Goal: Use online tool/utility: Utilize a website feature to perform a specific function

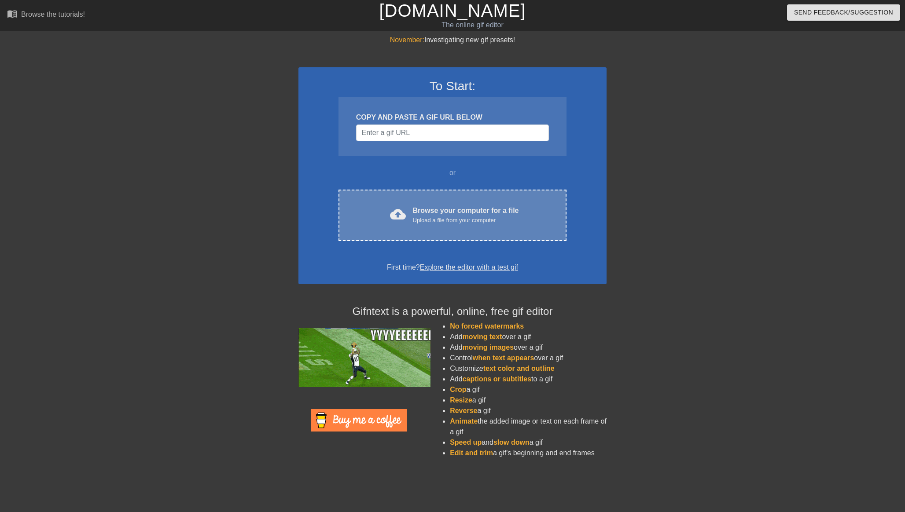
click at [426, 202] on div "cloud_upload Browse your computer for a file Upload a file from your computer C…" at bounding box center [452, 215] width 228 height 51
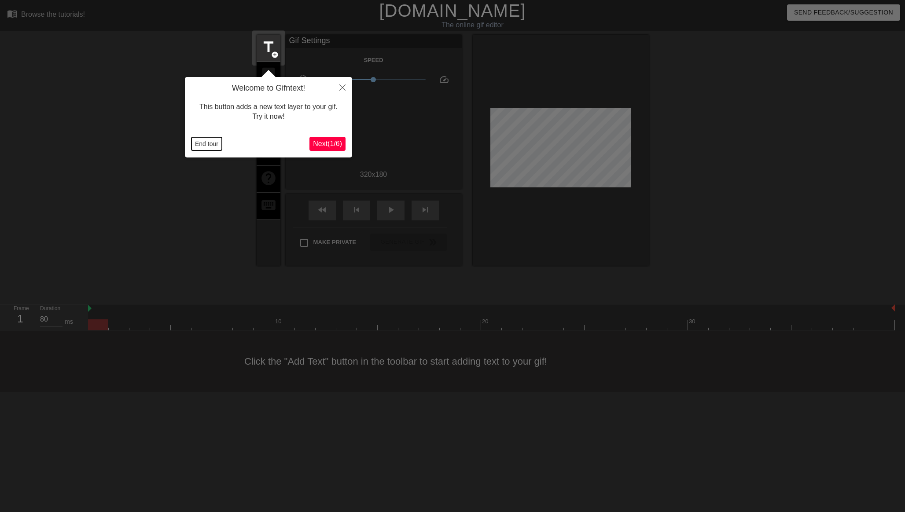
click at [199, 141] on button "End tour" at bounding box center [206, 143] width 30 height 13
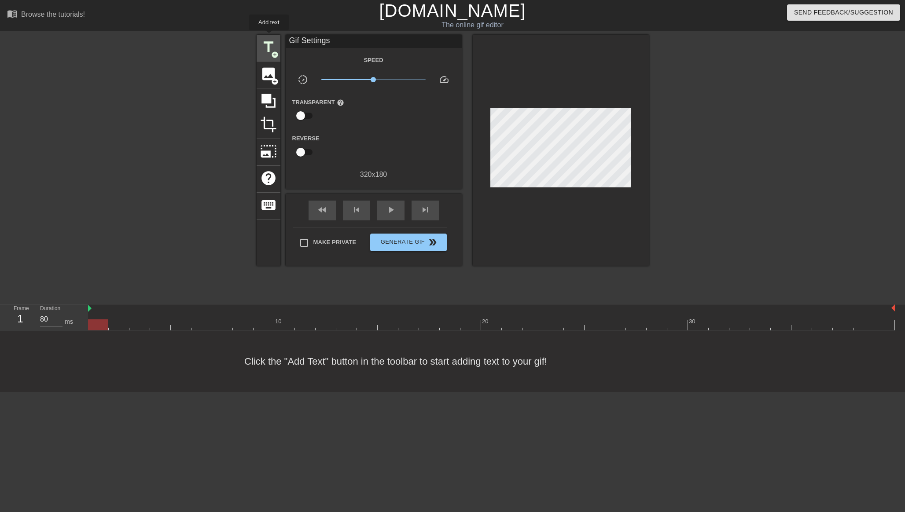
click at [269, 37] on div "title add_circle" at bounding box center [269, 48] width 24 height 27
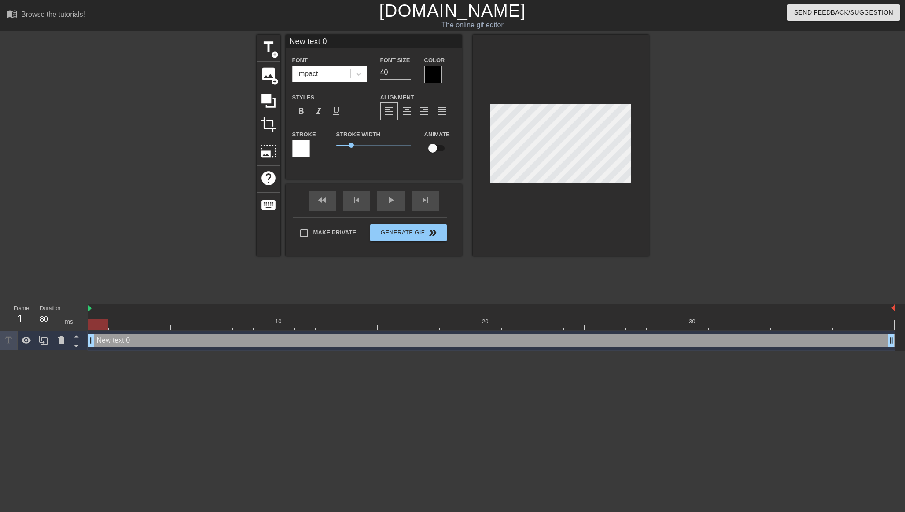
click at [299, 145] on div at bounding box center [301, 149] width 18 height 18
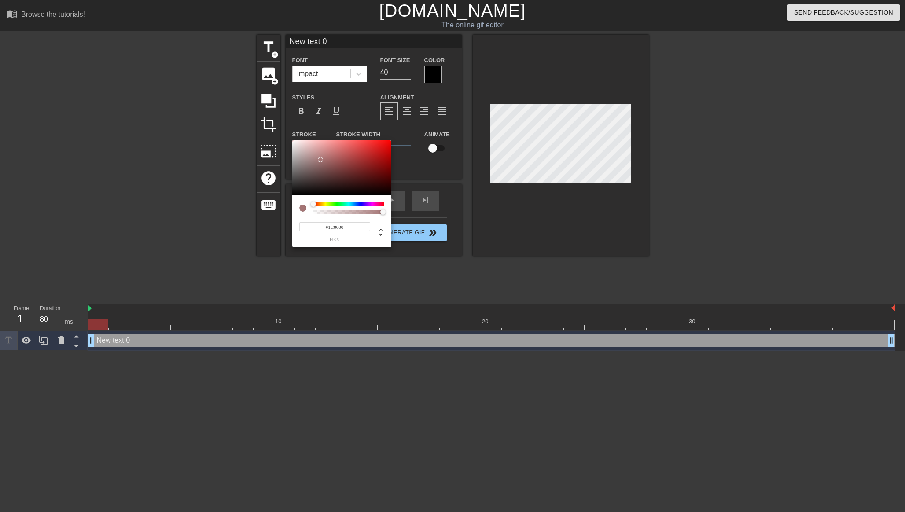
type input "#000000"
drag, startPoint x: 322, startPoint y: 160, endPoint x: 460, endPoint y: 219, distance: 149.3
click at [460, 219] on div "#000000 hex" at bounding box center [452, 256] width 905 height 512
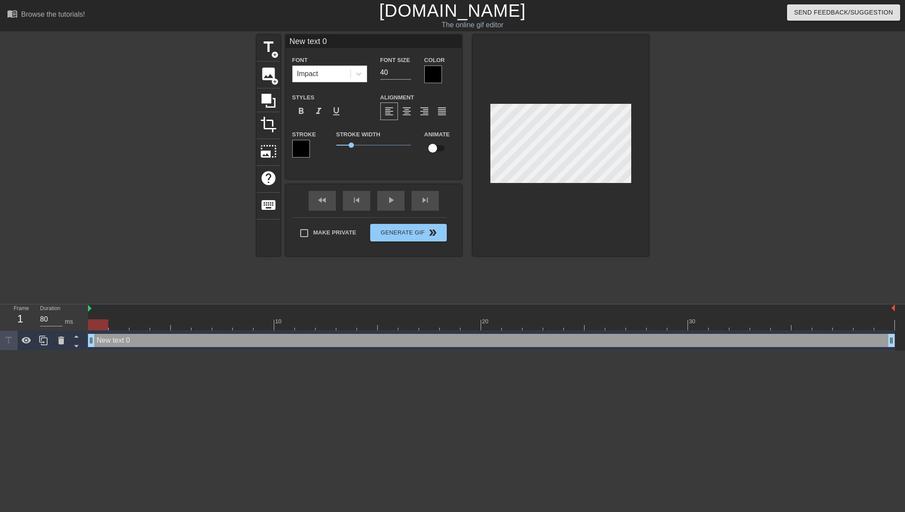
click at [428, 67] on div at bounding box center [433, 75] width 18 height 18
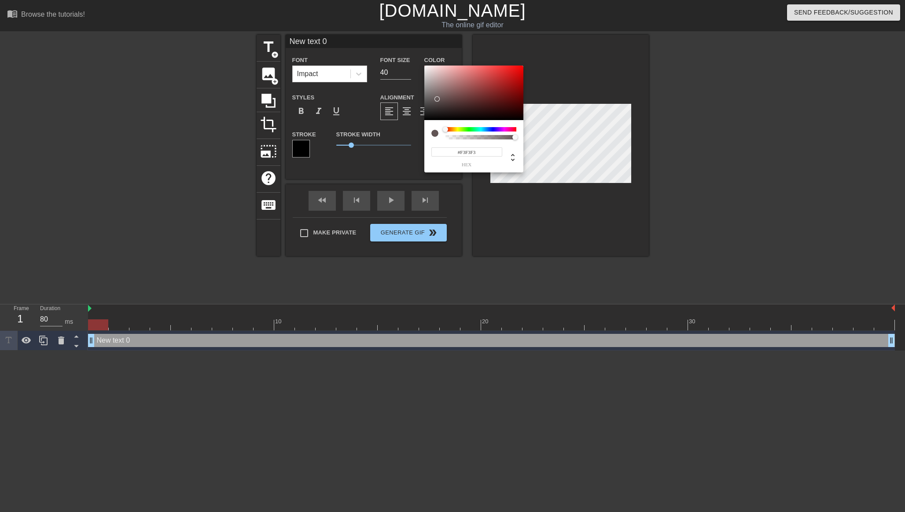
type input "#FFFFFF"
drag, startPoint x: 438, startPoint y: 99, endPoint x: 400, endPoint y: 59, distance: 55.4
click at [400, 59] on div "#FFFFFF hex" at bounding box center [452, 256] width 905 height 512
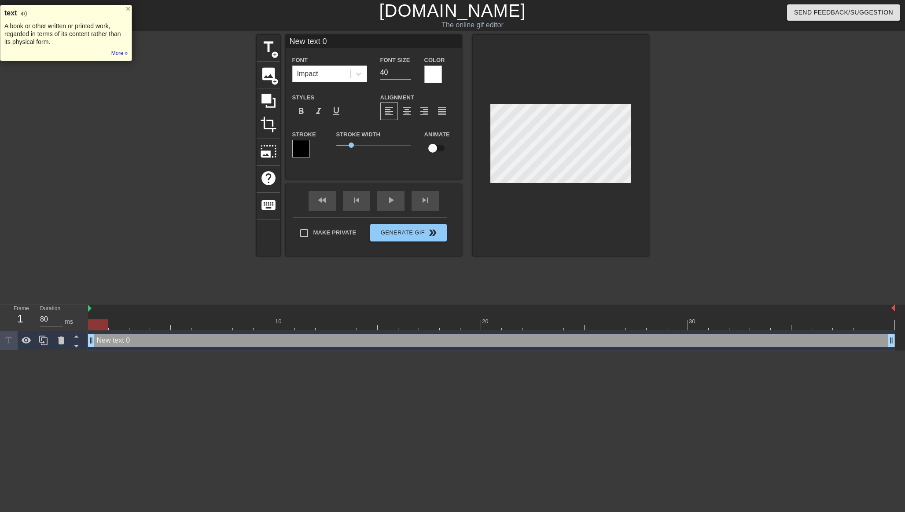
type input "L"
type textarea "L"
type input "Li"
type textarea "Lis"
type input "[PERSON_NAME]"
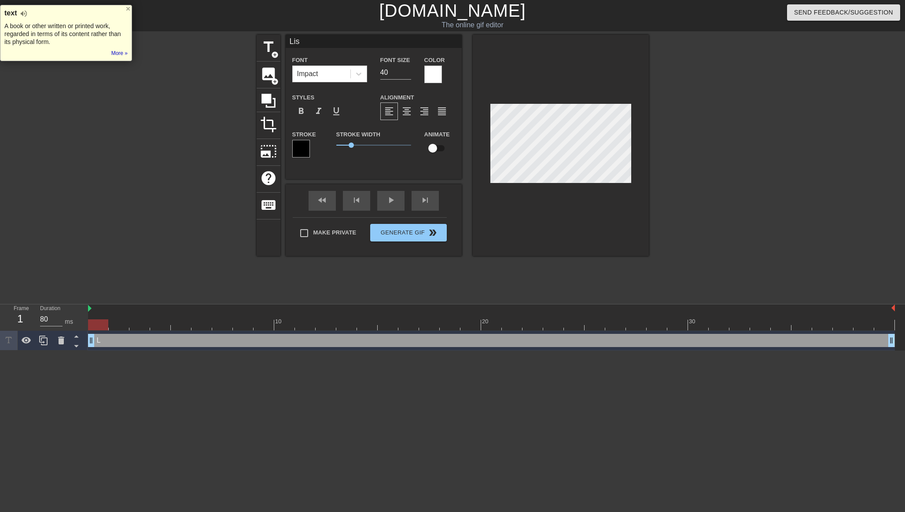
type textarea "[PERSON_NAME]"
type input "[PERSON_NAME]-"
type textarea "[PERSON_NAME]-"
type input "[PERSON_NAME]-n"
type textarea "[PERSON_NAME]-n"
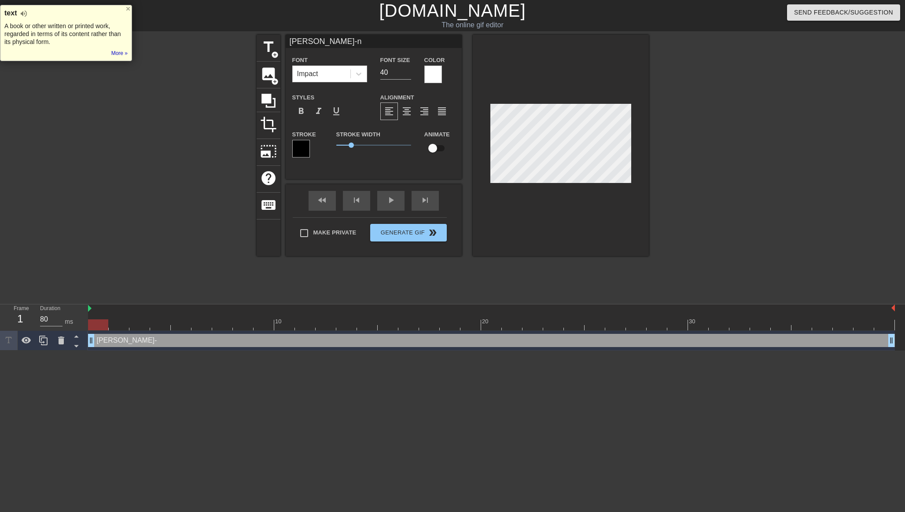
scroll to position [0, 0]
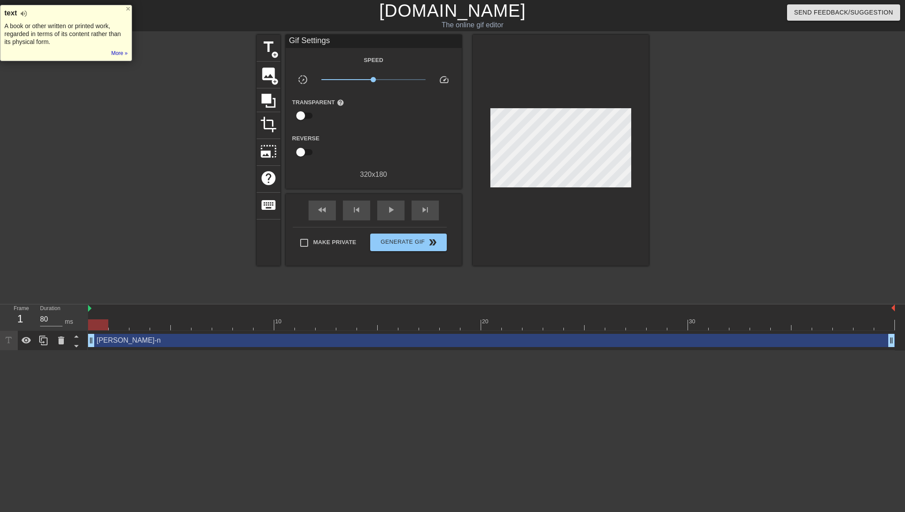
click at [589, 199] on div at bounding box center [561, 150] width 176 height 231
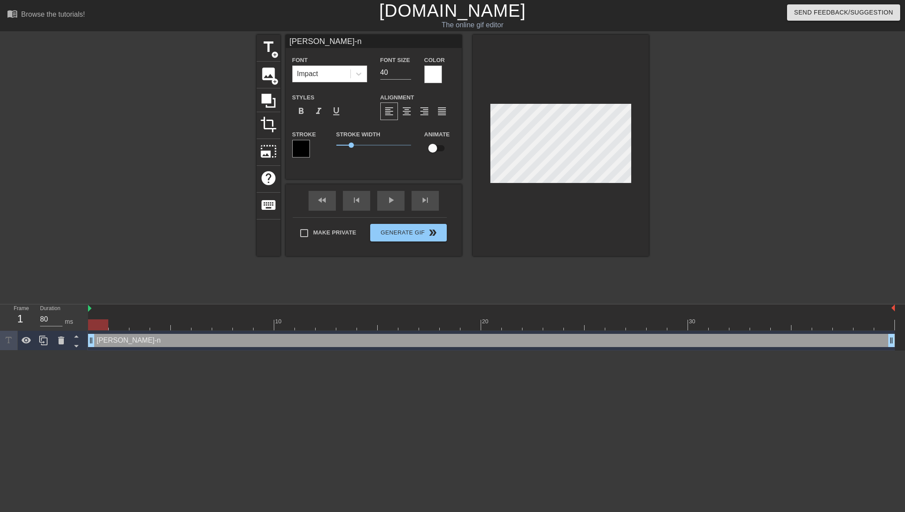
click at [543, 227] on div at bounding box center [561, 145] width 176 height 221
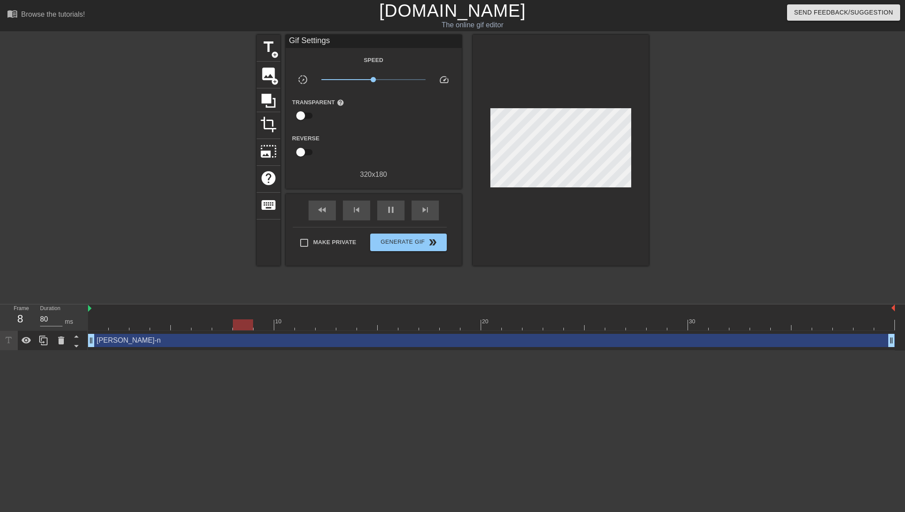
click at [547, 223] on div at bounding box center [561, 150] width 176 height 231
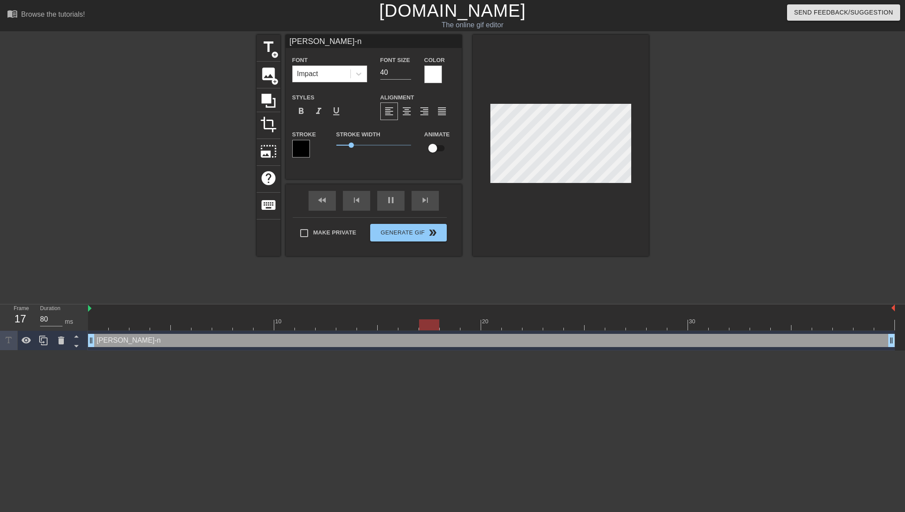
click at [563, 208] on div at bounding box center [561, 145] width 176 height 221
click at [62, 343] on icon at bounding box center [61, 341] width 6 height 8
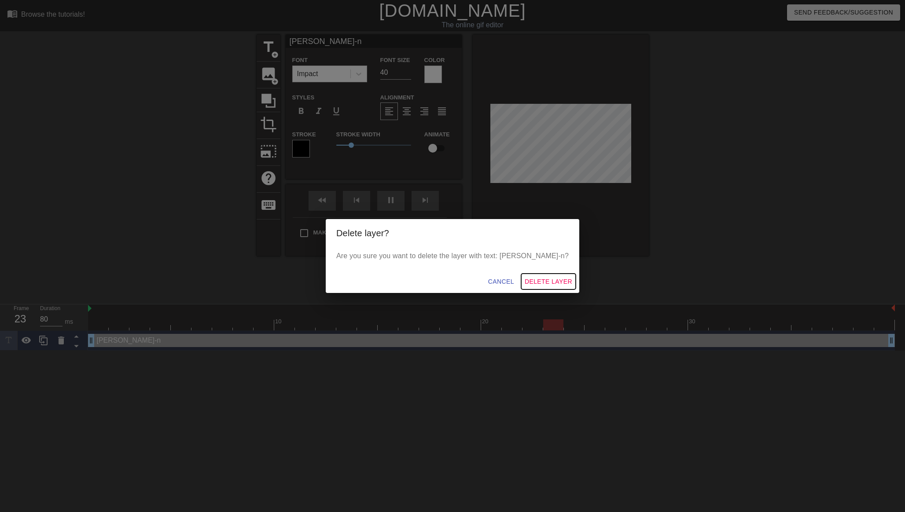
click at [525, 280] on span "Delete Layer" at bounding box center [549, 281] width 48 height 11
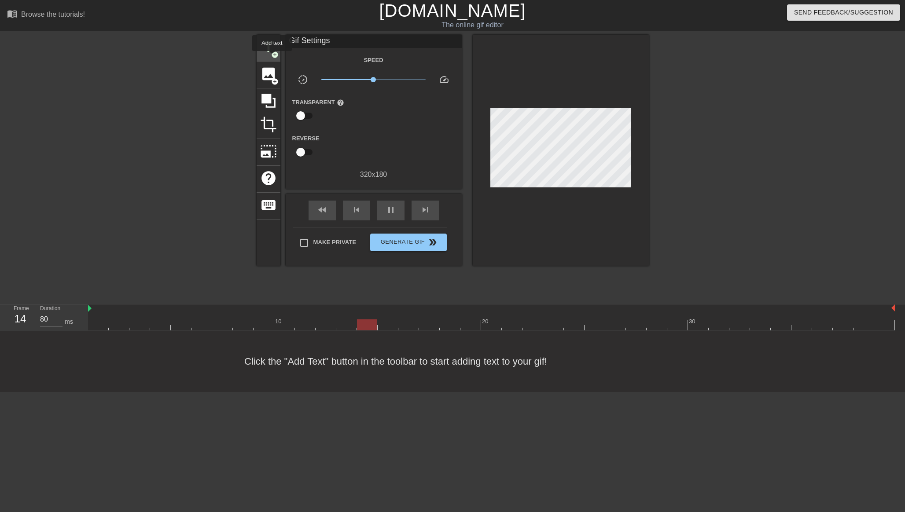
click at [272, 57] on span "add_circle" at bounding box center [274, 54] width 7 height 7
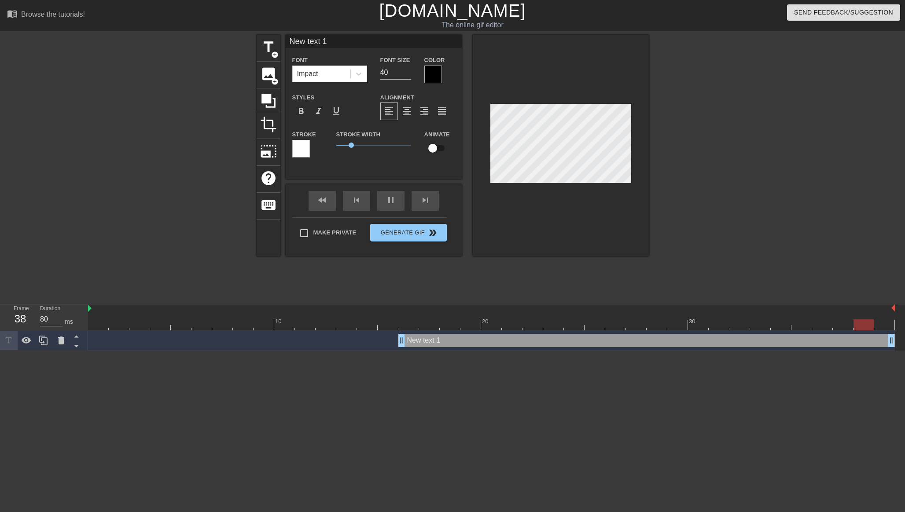
click at [432, 73] on div at bounding box center [433, 75] width 18 height 18
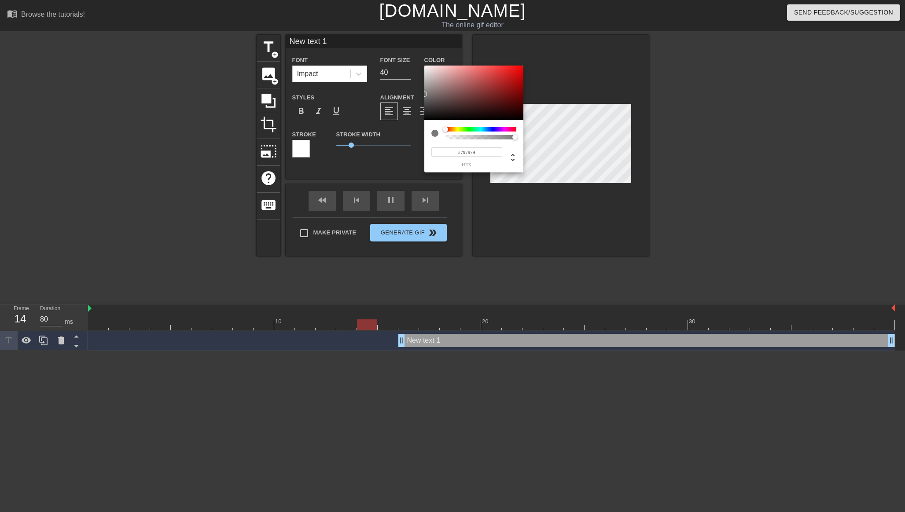
type input "#FFFFFF"
drag, startPoint x: 450, startPoint y: 89, endPoint x: 409, endPoint y: 51, distance: 56.1
click at [409, 51] on div "#FFFFFF hex" at bounding box center [452, 256] width 905 height 512
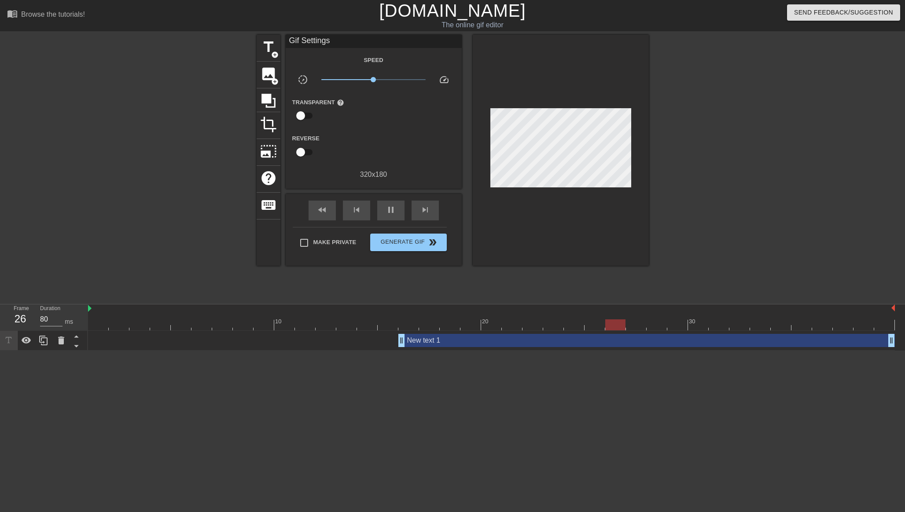
click at [299, 151] on input "checkbox" at bounding box center [301, 152] width 50 height 17
checkbox input "true"
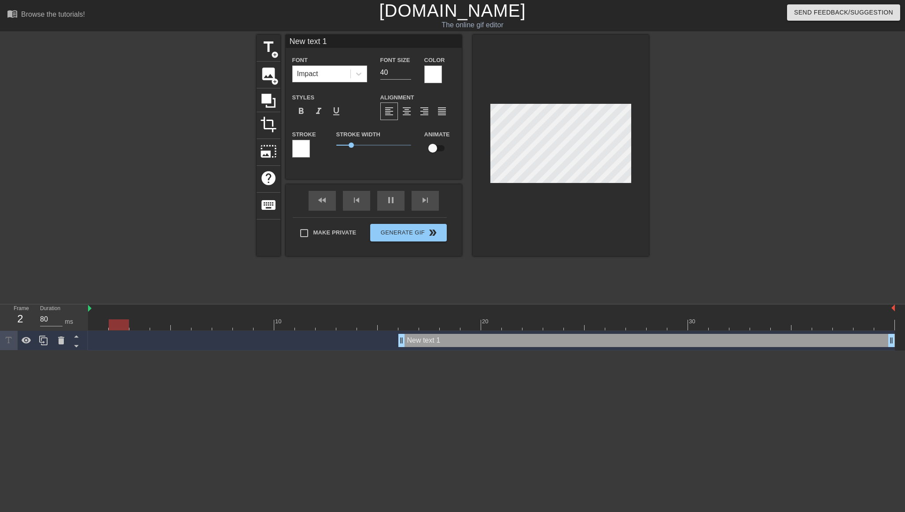
click at [303, 148] on div at bounding box center [301, 149] width 18 height 18
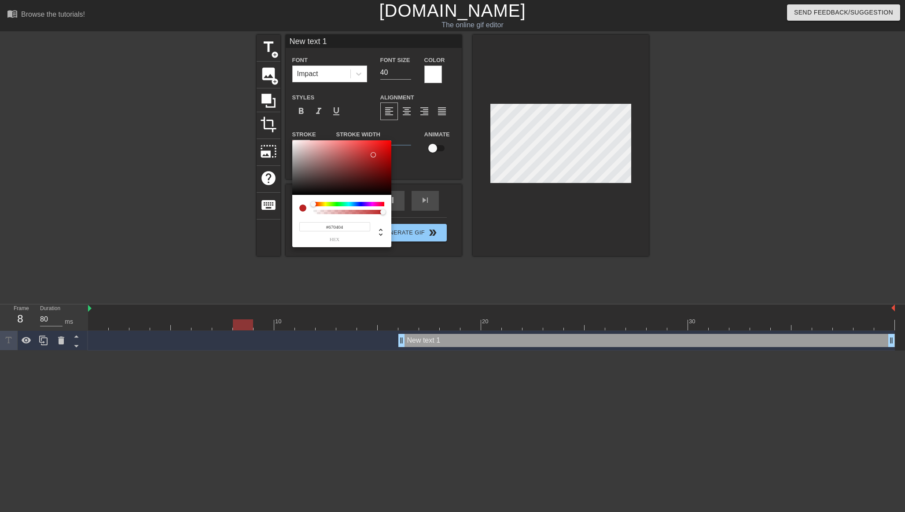
type input "#000000"
drag, startPoint x: 363, startPoint y: 148, endPoint x: 404, endPoint y: 211, distance: 75.1
click at [404, 211] on div "#000000 hex" at bounding box center [452, 256] width 905 height 512
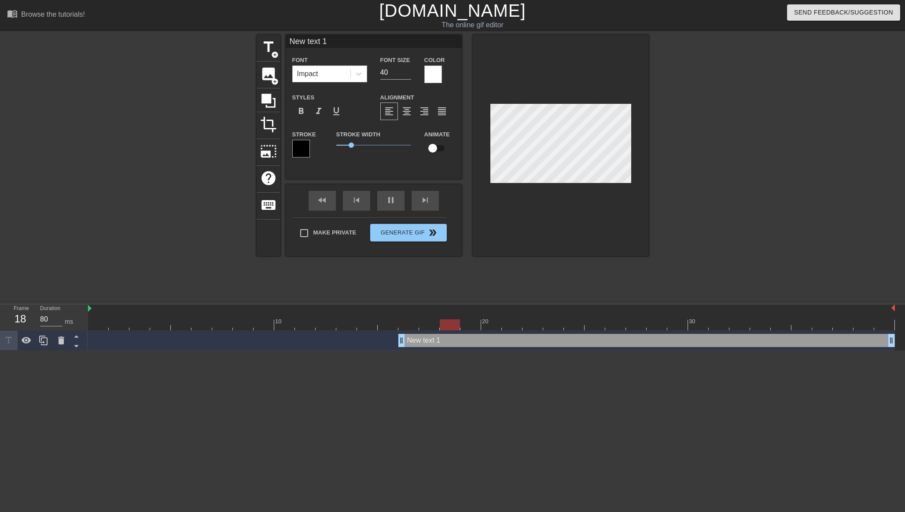
click at [511, 187] on div at bounding box center [561, 145] width 176 height 221
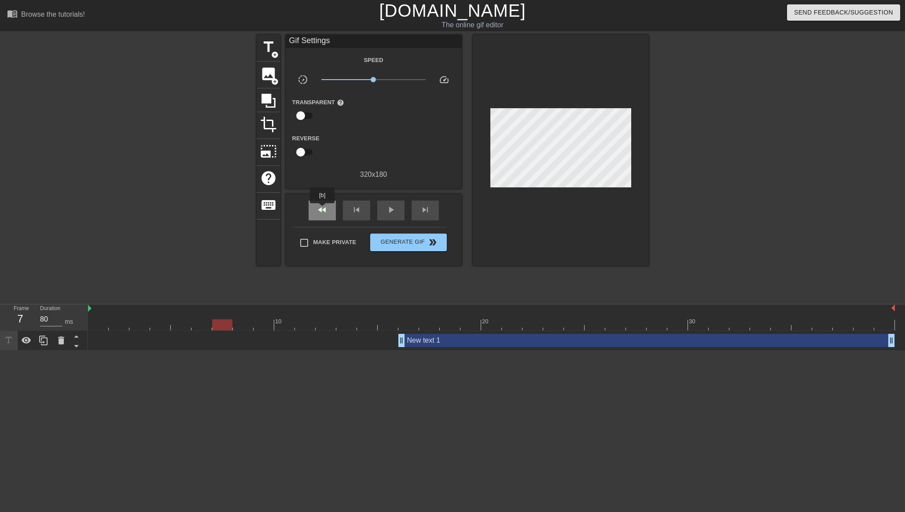
click at [323, 210] on span "fast_rewind" at bounding box center [322, 210] width 11 height 11
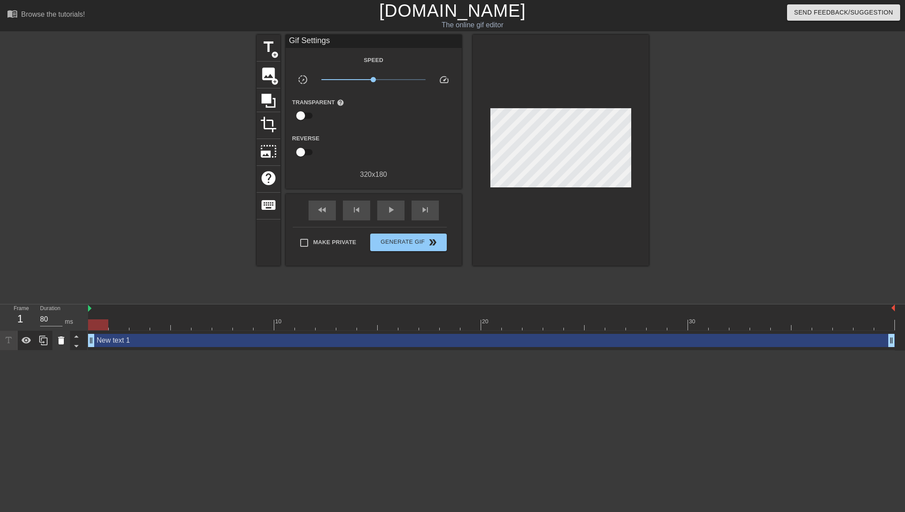
drag, startPoint x: 401, startPoint y: 343, endPoint x: 61, endPoint y: 340, distance: 340.3
click at [61, 340] on div "Frame 1 Duration 80 ms 10 20 30 New text 1 drag_handle drag_handle" at bounding box center [452, 328] width 905 height 46
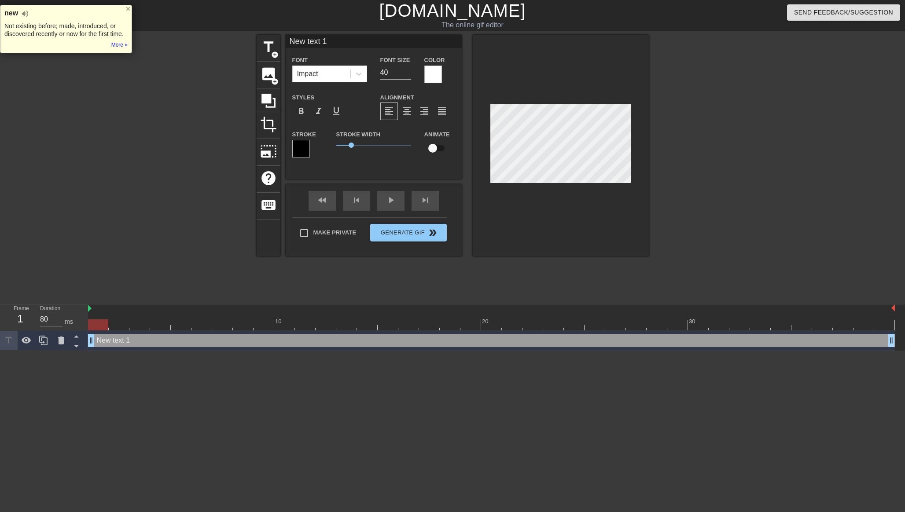
type input "L"
type textarea "L"
type input "Li"
type textarea "Lis"
type input "[PERSON_NAME]"
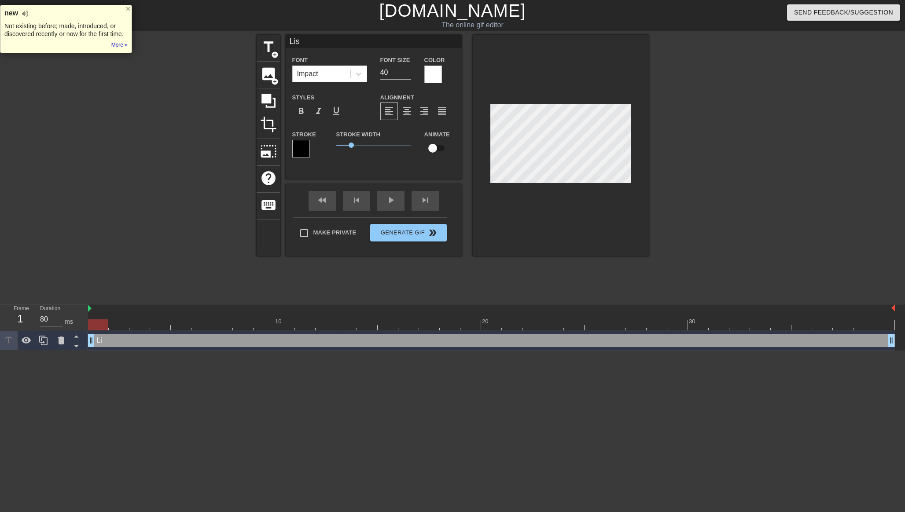
type textarea "[PERSON_NAME]"
type input "[PERSON_NAME]-"
type textarea "[PERSON_NAME]-"
type input "[PERSON_NAME]-n"
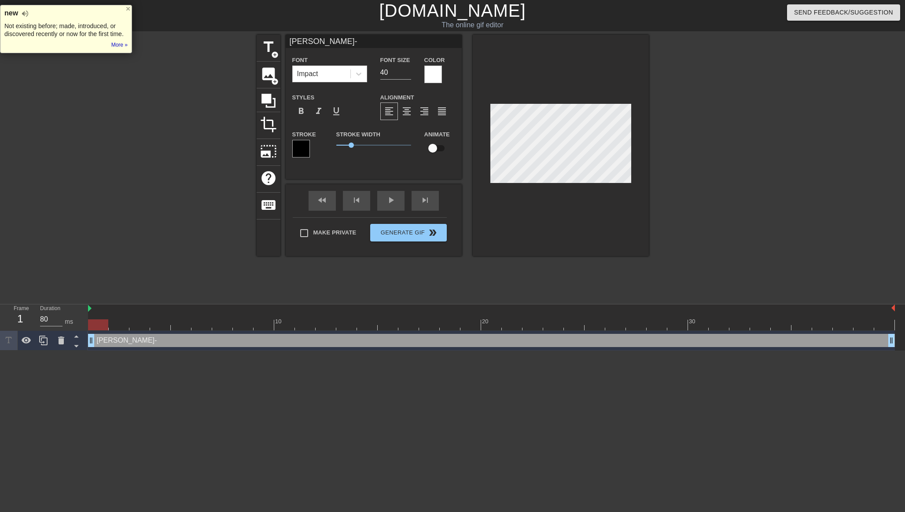
type textarea "[PERSON_NAME]-n"
type input "[PERSON_NAME]-n"
type textarea "[PERSON_NAME]-n"
type input "[PERSON_NAME]-n P"
type textarea "[PERSON_NAME]-n P"
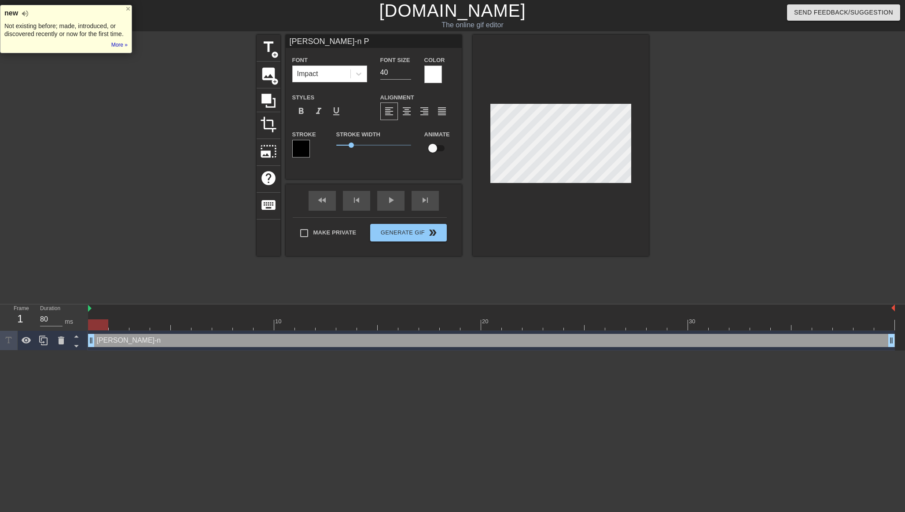
type input "[PERSON_NAME]-n Pu"
type textarea "[PERSON_NAME]-n Pu"
type input "[PERSON_NAME]-n Pul"
type textarea "[PERSON_NAME]-n Pul"
type input "[PERSON_NAME]-n Pula"
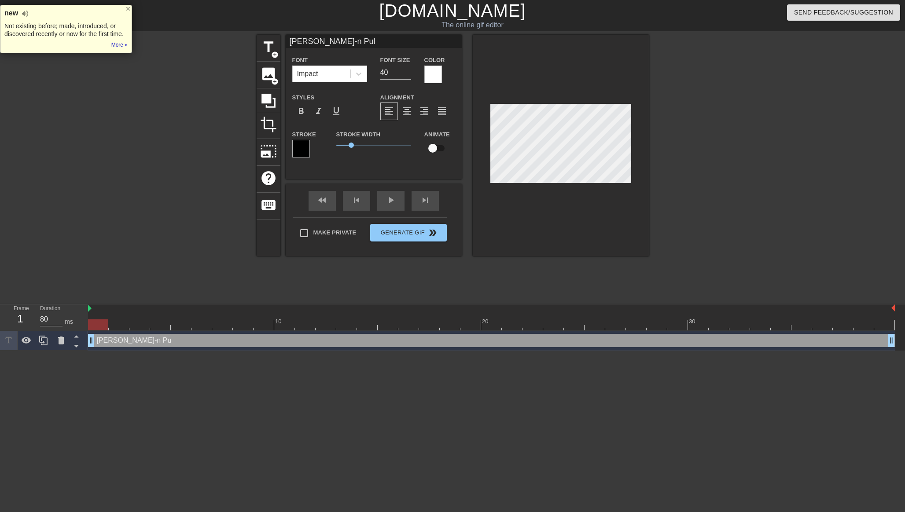
type textarea "[PERSON_NAME]-n Pula"
type input "[PERSON_NAME]-n Pula"
type textarea "[PERSON_NAME]-n Pula"
type input "[PERSON_NAME]-n Pula"
type textarea "[PERSON_NAME]-n Pula"
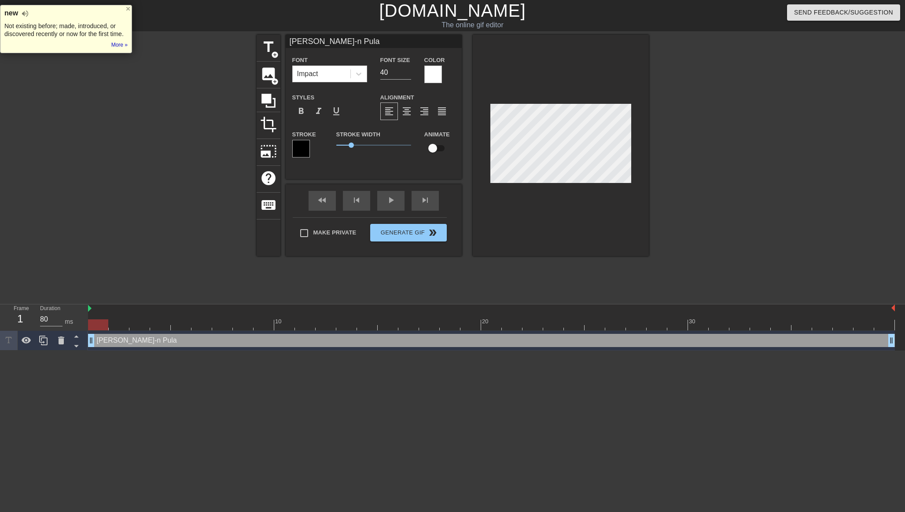
type input "[PERSON_NAME]-n Pul"
type textarea "[PERSON_NAME]-n Pul"
type input "[PERSON_NAME]-n Pu"
type textarea "[PERSON_NAME]-n Pu"
type input "[PERSON_NAME]-n P"
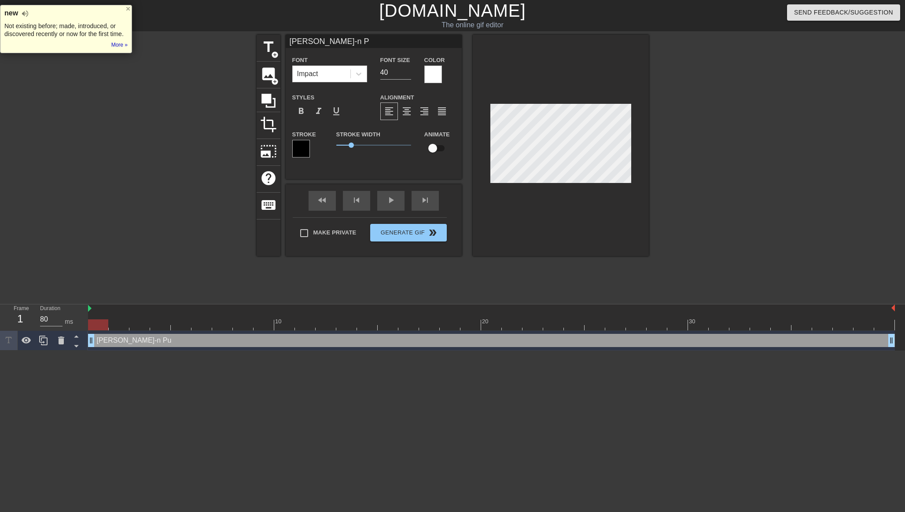
scroll to position [0, 1]
type textarea "[PERSON_NAME]-n P"
click at [388, 112] on span "format_align_left" at bounding box center [389, 111] width 11 height 11
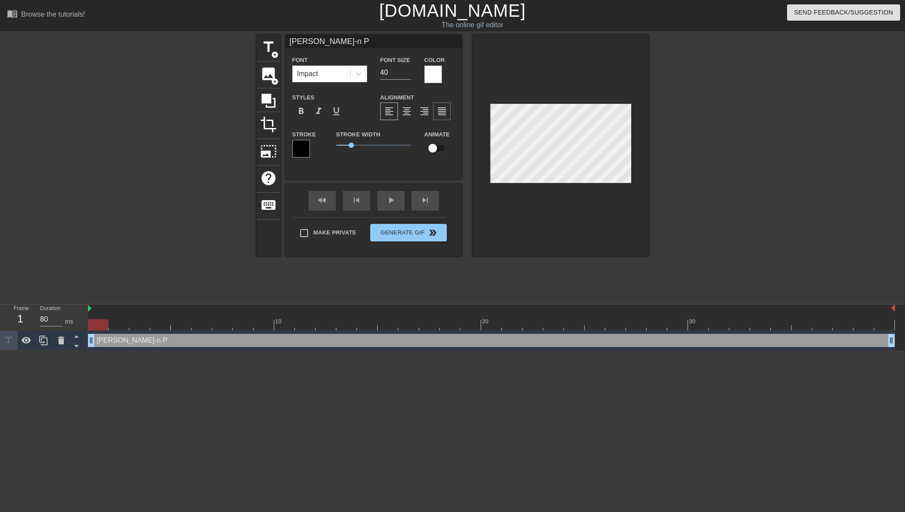
click at [434, 111] on div "format_align_justify" at bounding box center [442, 112] width 18 height 18
click at [418, 112] on div "format_align_right" at bounding box center [425, 112] width 18 height 18
click at [408, 113] on span "format_align_center" at bounding box center [406, 111] width 11 height 11
click at [395, 113] on div "format_align_left" at bounding box center [389, 112] width 18 height 18
type input "[PERSON_NAME]-n Pp"
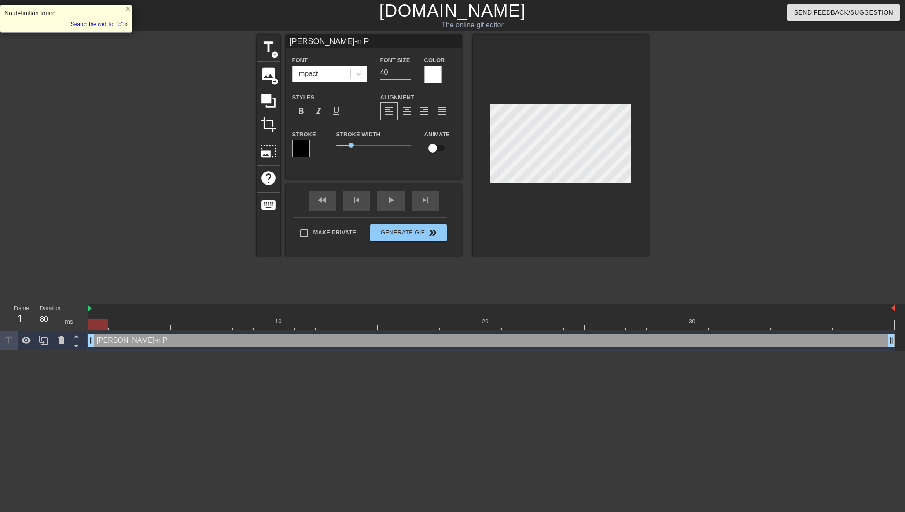
type textarea "[PERSON_NAME]-n Pp"
type input "[PERSON_NAME]-n Ppu"
type textarea "[PERSON_NAME]-n Ppu"
type input "[PERSON_NAME]-n Pp"
type textarea "[PERSON_NAME]-n Pp"
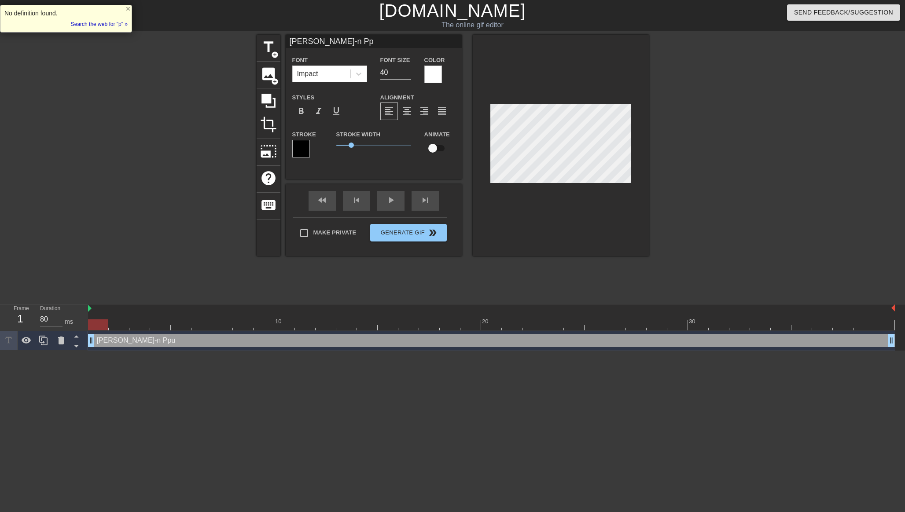
type input "[PERSON_NAME]-n P"
type textarea "[PERSON_NAME]-n P"
type input "[PERSON_NAME]-n"
type textarea "[PERSON_NAME]-n"
type input "[PERSON_NAME]-n p"
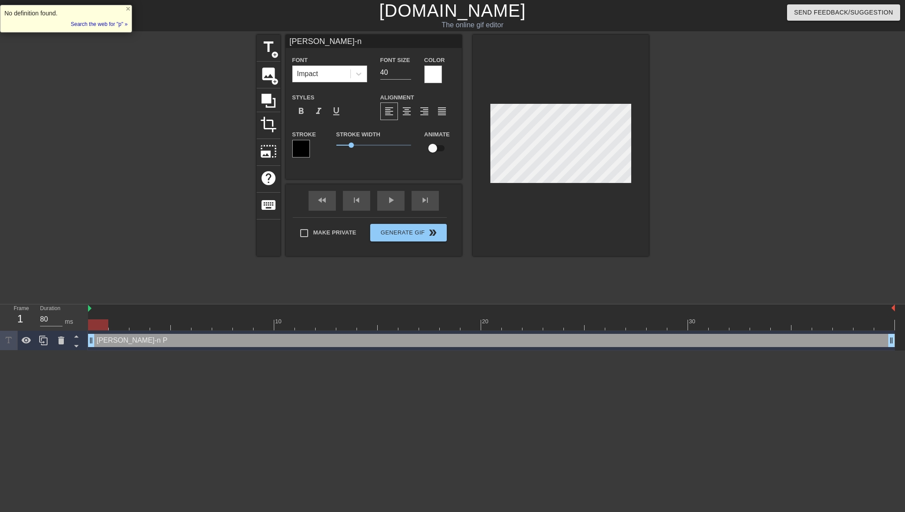
type textarea "[PERSON_NAME]-n p"
type input "[PERSON_NAME]-n pu"
type textarea "[PERSON_NAME]-n pu"
type input "[PERSON_NAME]-n pul"
type textarea "[PERSON_NAME]-n pula"
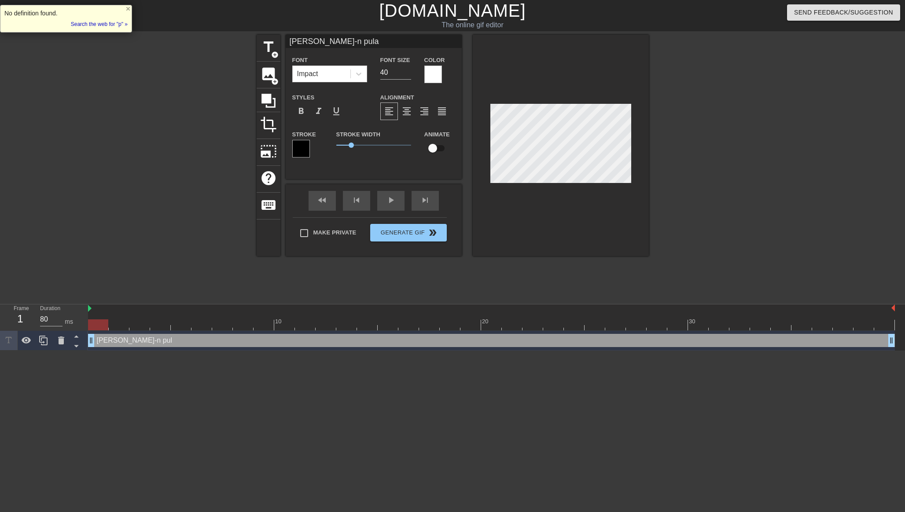
type input "[PERSON_NAME]-n pula"
type textarea "[PERSON_NAME]-n pula"
type input "[PERSON_NAME]-n pula m"
type textarea "[PERSON_NAME]-n pula m"
type input "[PERSON_NAME]-n pula me"
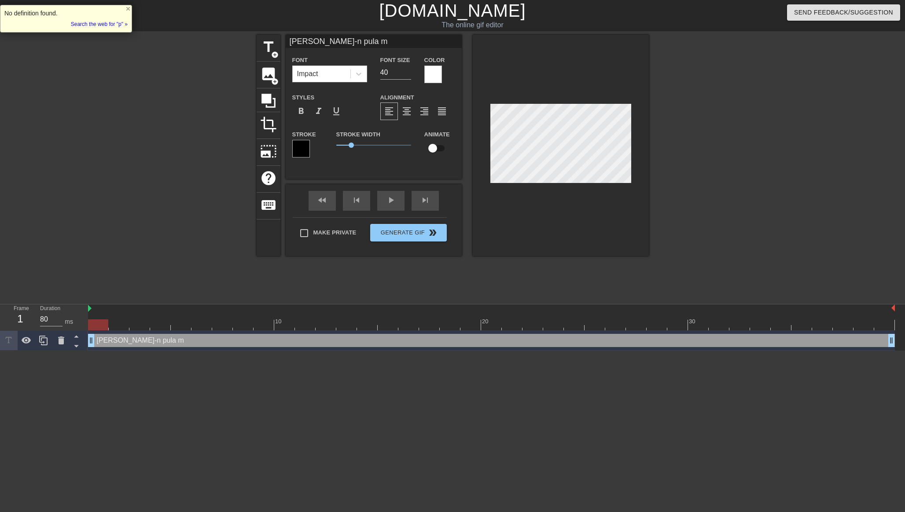
type textarea "[PERSON_NAME]-n pula me"
type input "[PERSON_NAME]-n pula mea"
type textarea "[PERSON_NAME]-n pula mea"
click at [570, 198] on div at bounding box center [561, 145] width 176 height 221
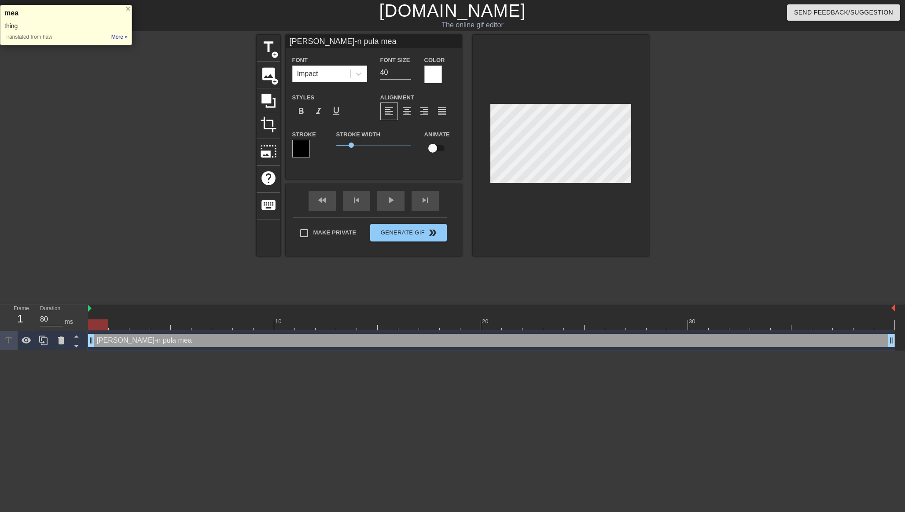
type input "[PERSON_NAME]-n P mea"
type textarea "[PERSON_NAME]-n P mea"
type input "[PERSON_NAME]-n PU mea"
type textarea "[PERSON_NAME]-n PUL mea"
type input "[PERSON_NAME]-n PULA mea"
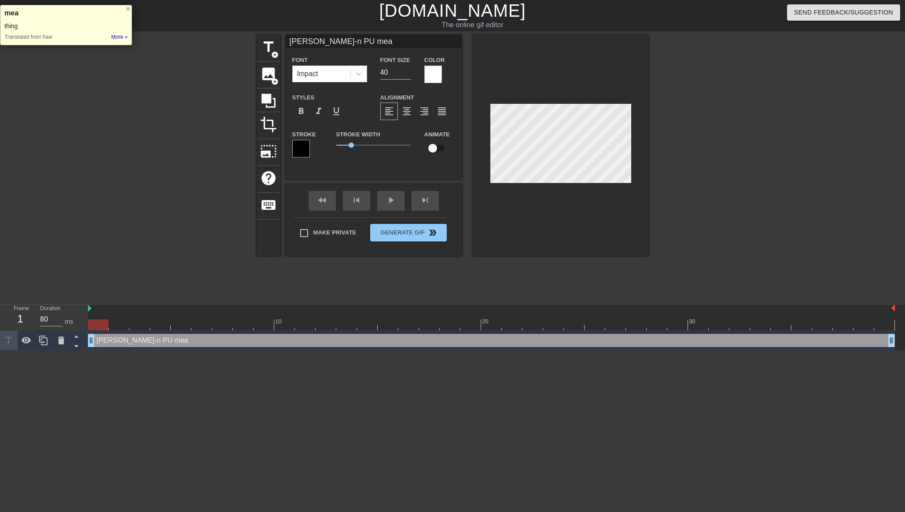
type textarea "[PERSON_NAME]-n PULA mea"
type input "[PERSON_NAME]-n PULA mea"
type textarea "[PERSON_NAME]-n PULA mea"
type input "[PERSON_NAME]-n PULA M"
type textarea "[PERSON_NAME]-n PULA M"
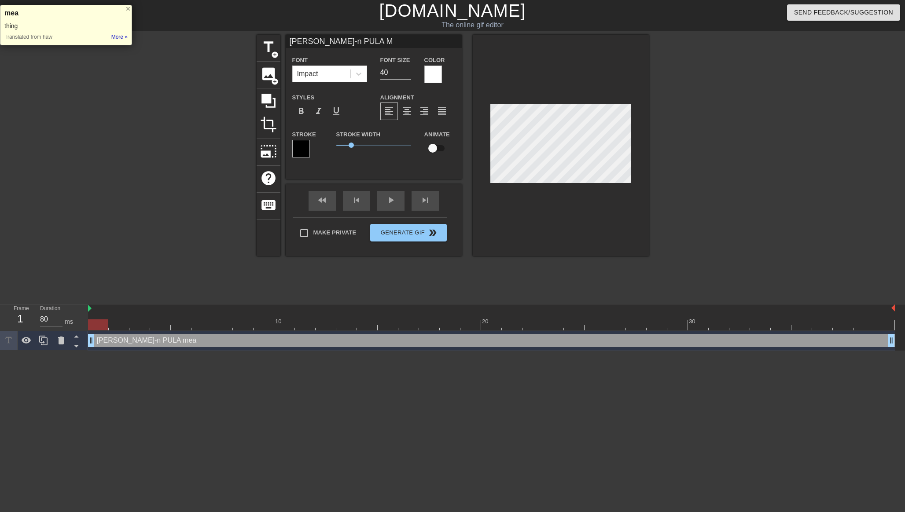
type input "[PERSON_NAME]-n PULA ME"
type textarea "[PERSON_NAME]-n PULA ME"
type input "[PERSON_NAME]-n PULA MEA"
type textarea "[PERSON_NAME]-n PULA MEA"
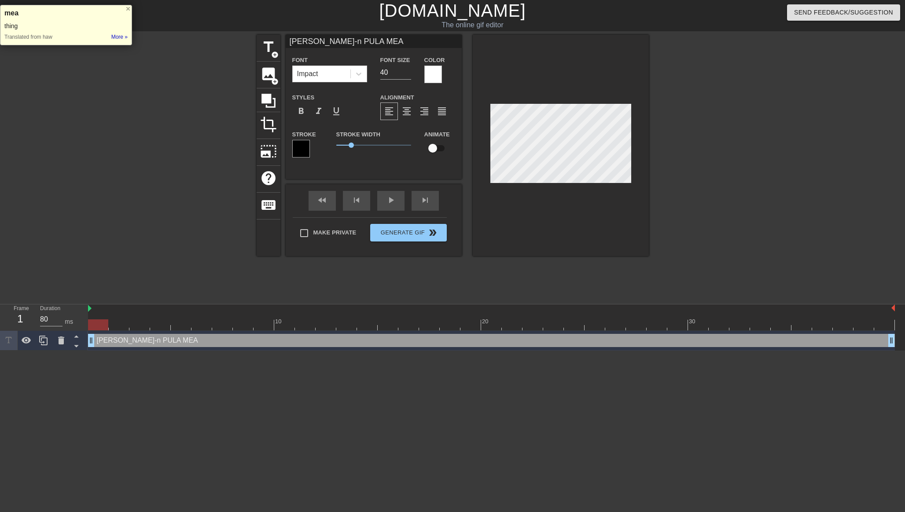
click at [606, 201] on div at bounding box center [561, 145] width 176 height 221
click at [569, 220] on div at bounding box center [561, 145] width 176 height 221
click at [389, 114] on span "format_align_left" at bounding box center [389, 111] width 11 height 11
click at [434, 148] on input "checkbox" at bounding box center [433, 148] width 50 height 17
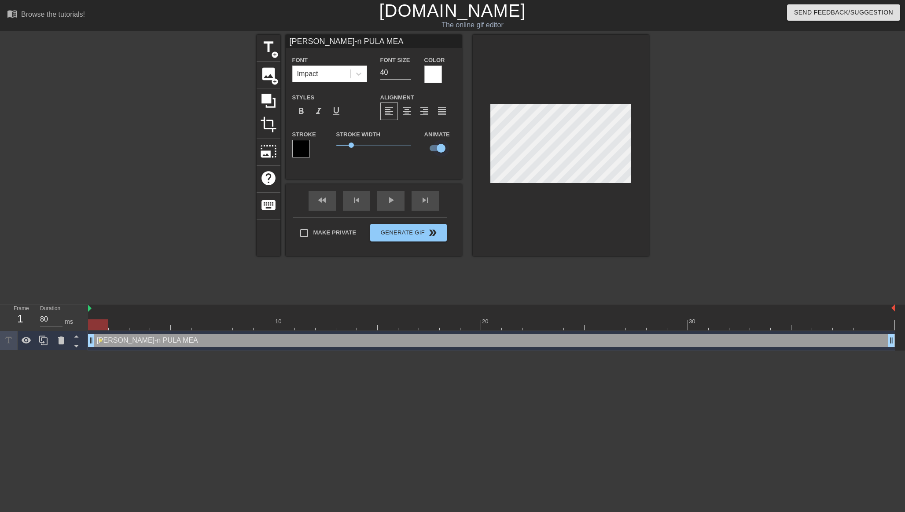
click at [434, 148] on input "checkbox" at bounding box center [441, 148] width 50 height 17
checkbox input "false"
click at [411, 110] on span "format_align_center" at bounding box center [406, 111] width 11 height 11
click at [276, 48] on span "title" at bounding box center [268, 47] width 17 height 17
type input "New text 2"
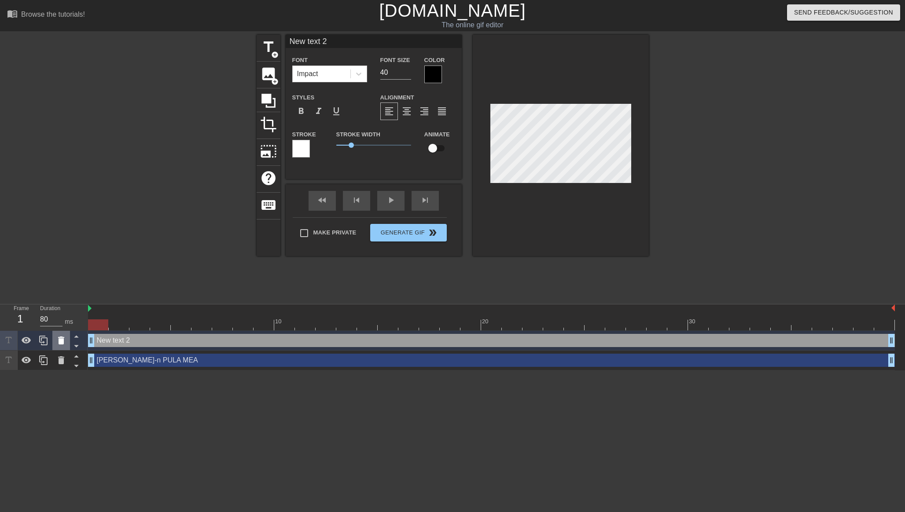
click at [65, 348] on div at bounding box center [61, 340] width 18 height 19
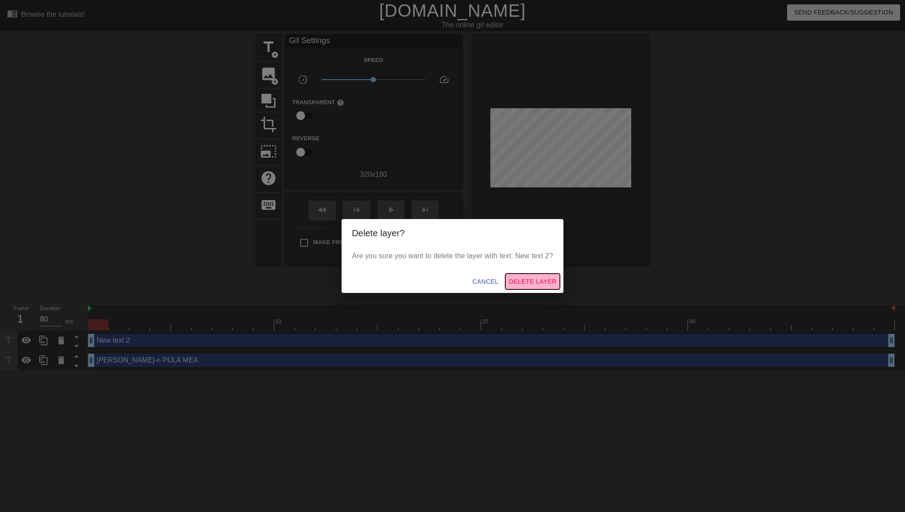
click at [533, 281] on span "Delete Layer" at bounding box center [533, 281] width 48 height 11
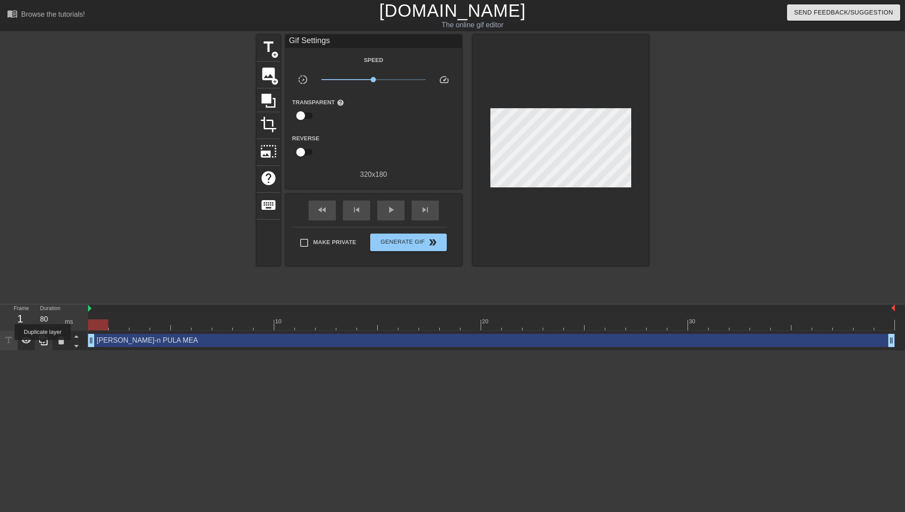
click at [44, 346] on div at bounding box center [44, 340] width 18 height 19
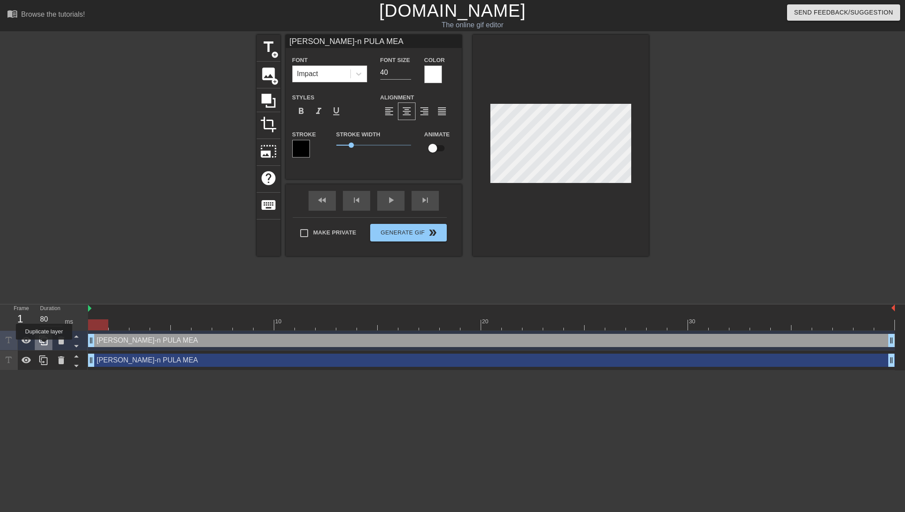
click at [45, 346] on div at bounding box center [44, 340] width 18 height 19
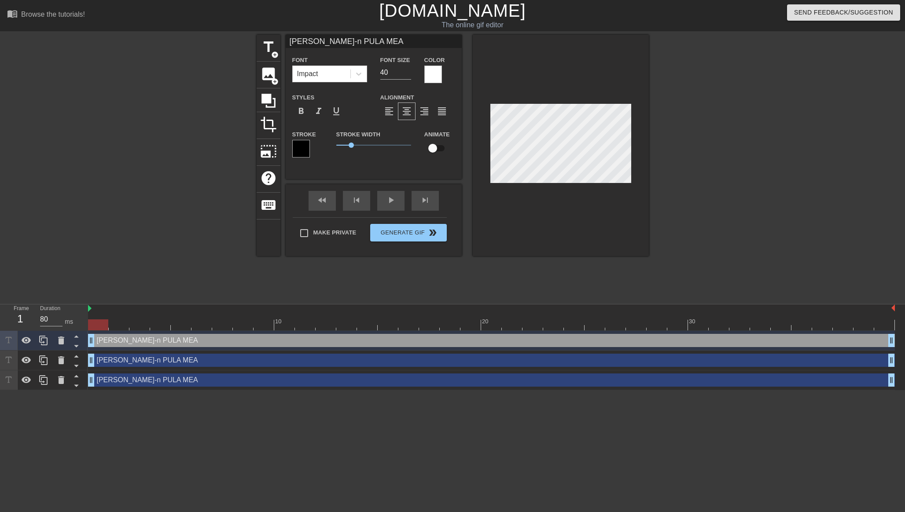
click at [131, 339] on div "[PERSON_NAME]-n PULA MEA drag_handle drag_handle" at bounding box center [491, 340] width 807 height 13
click at [669, 166] on div "title add_circle image add_circle crop photo_size_select_large help keyboard [P…" at bounding box center [452, 167] width 905 height 264
type input "[PERSON_NAME]-n"
type textarea "[PERSON_NAME]-n"
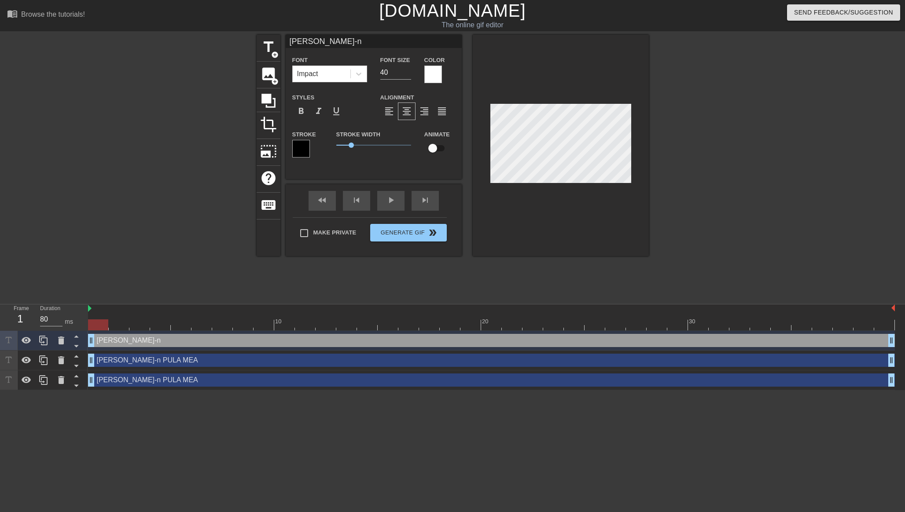
type input "[PERSON_NAME]-n"
type textarea "[PERSON_NAME]-n"
click at [675, 166] on div at bounding box center [725, 167] width 132 height 264
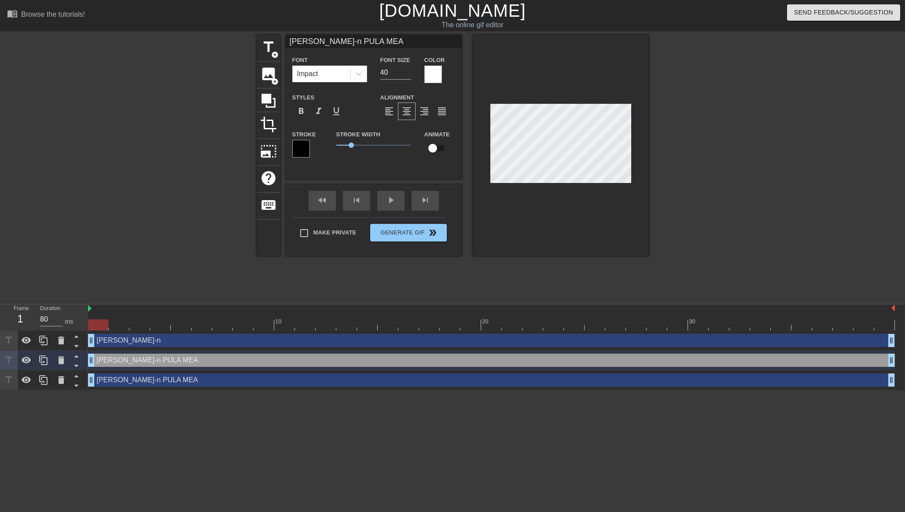
scroll to position [0, 2]
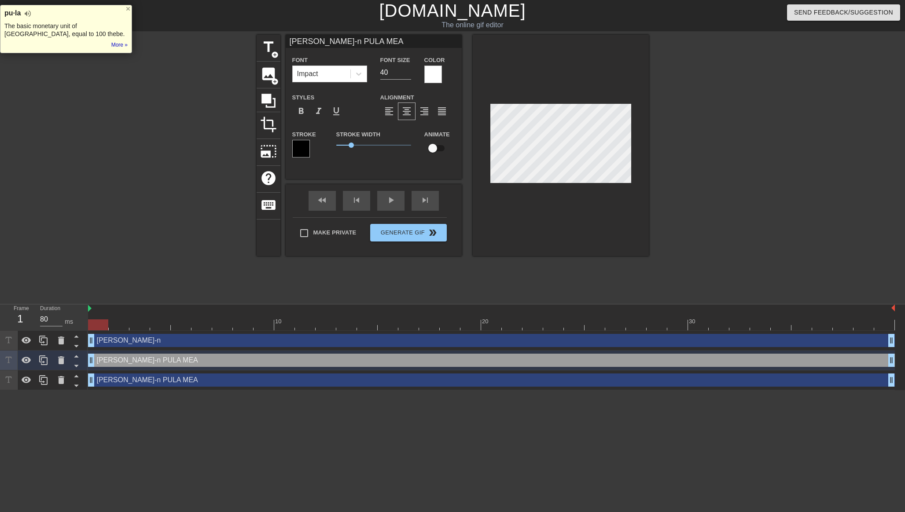
click at [659, 171] on div "title add_circle image add_circle crop photo_size_select_large help keyboard [P…" at bounding box center [452, 167] width 905 height 264
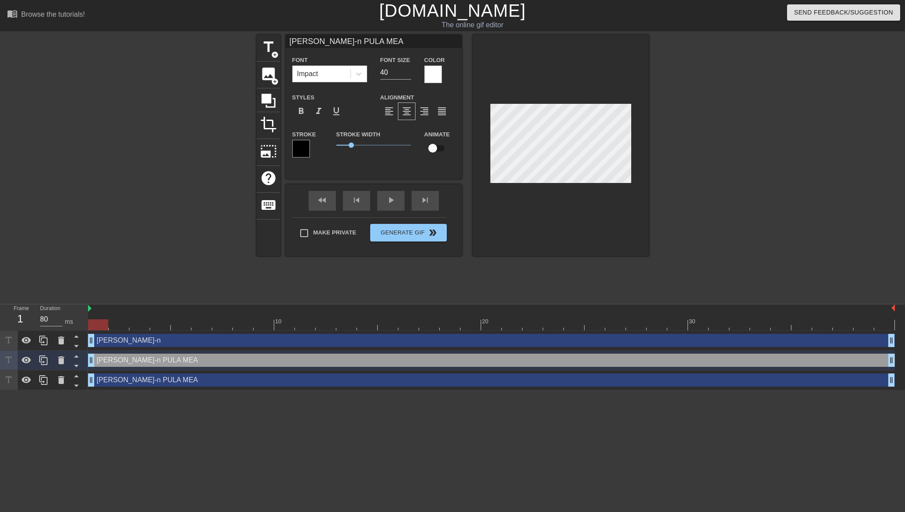
type input "[PERSON_NAME]-n PULA"
type textarea "[PERSON_NAME]-n PULA"
type input "[PERSON_NAME]-n PULA"
type textarea "[PERSON_NAME]-n PULA"
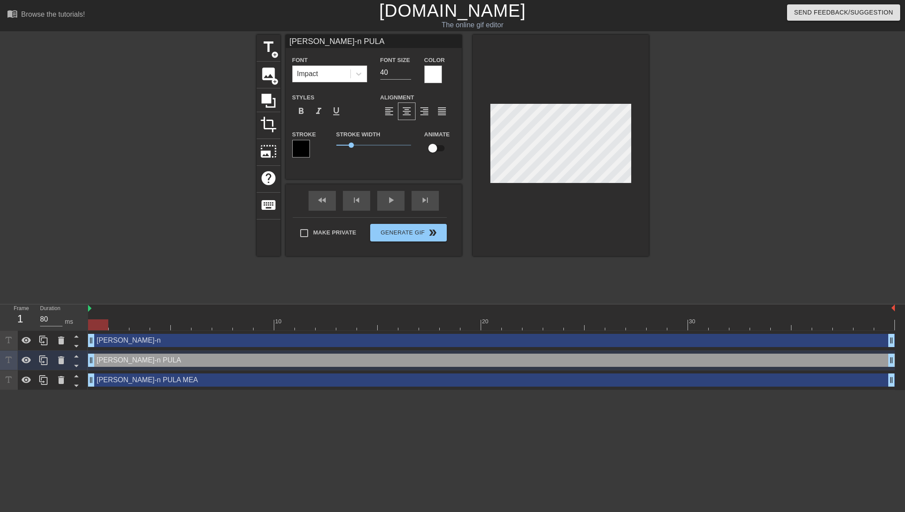
click at [660, 171] on div at bounding box center [725, 167] width 132 height 264
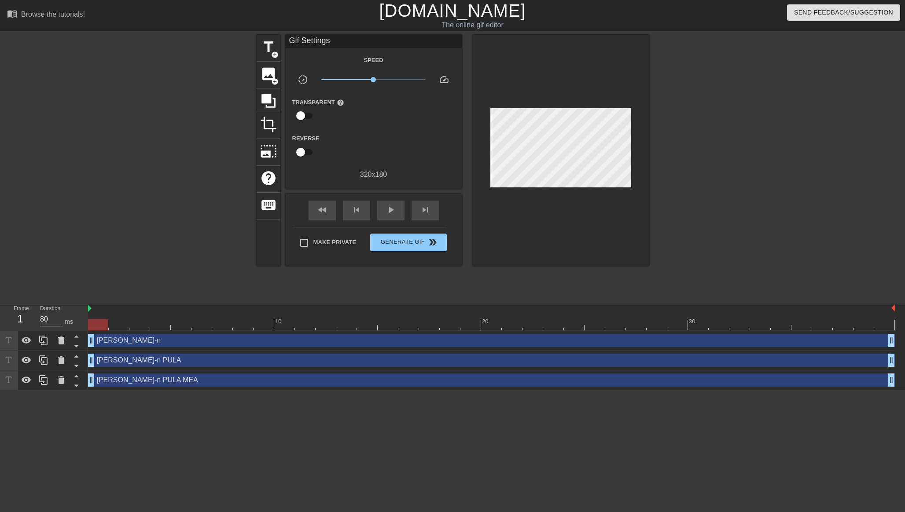
click at [604, 218] on div at bounding box center [561, 150] width 176 height 231
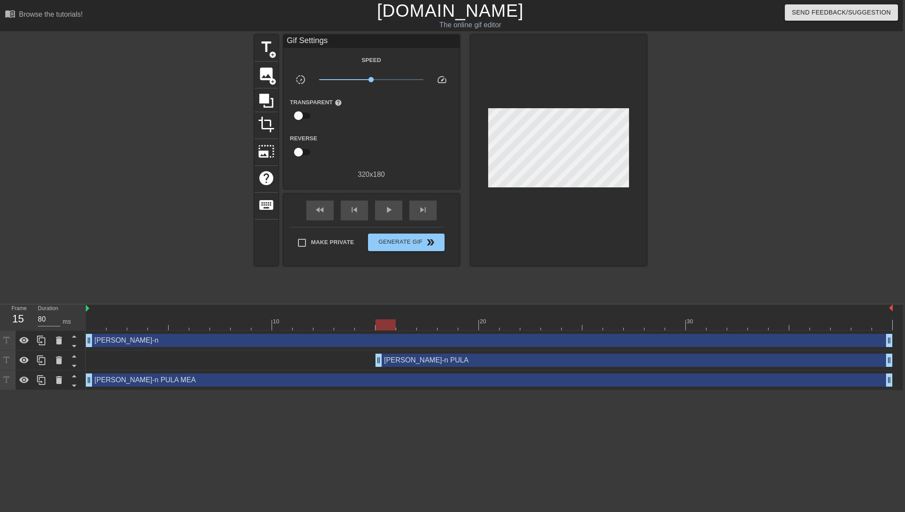
scroll to position [0, 7]
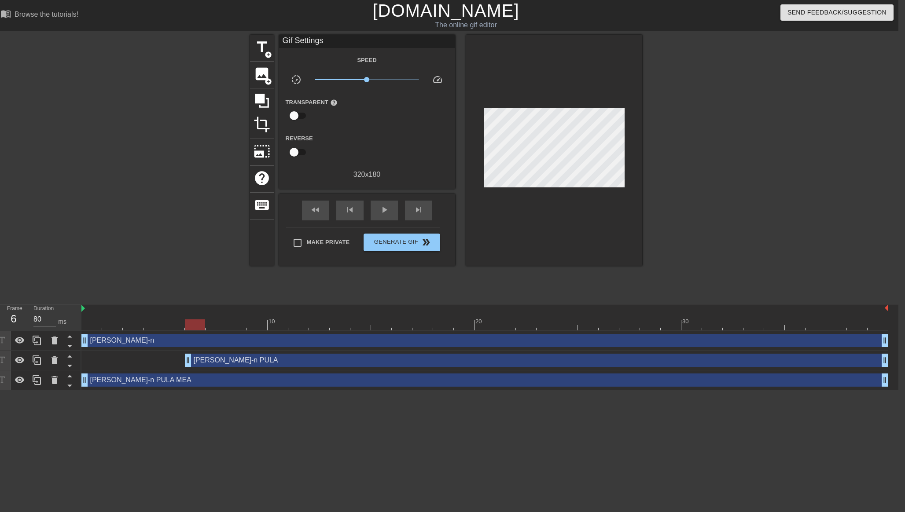
drag, startPoint x: 92, startPoint y: 363, endPoint x: 185, endPoint y: 348, distance: 94.1
click at [185, 350] on div "[PERSON_NAME]-n drag_handle drag_handle [PERSON_NAME]-n PULA drag_handle drag_h…" at bounding box center [489, 360] width 817 height 59
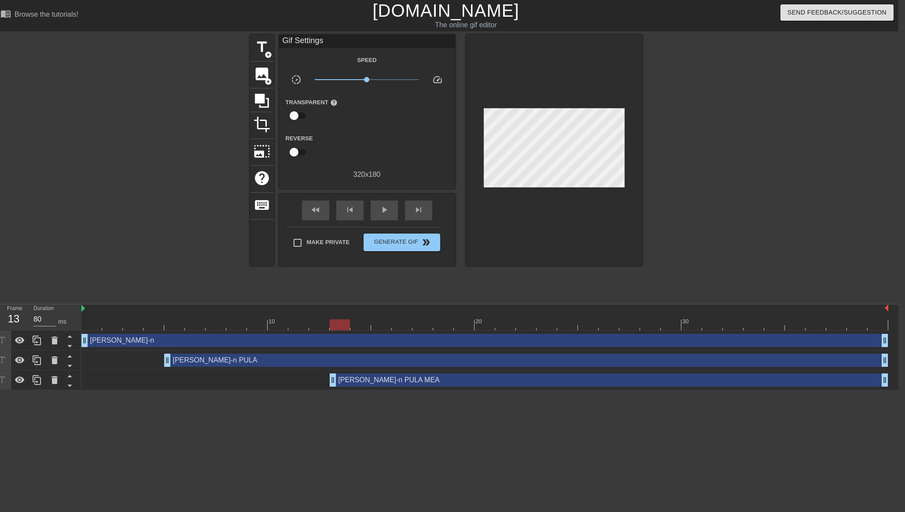
drag, startPoint x: 82, startPoint y: 378, endPoint x: 338, endPoint y: 368, distance: 255.5
click at [337, 368] on div "[PERSON_NAME]-n drag_handle drag_handle [PERSON_NAME]-n PULA drag_handle drag_h…" at bounding box center [489, 360] width 817 height 59
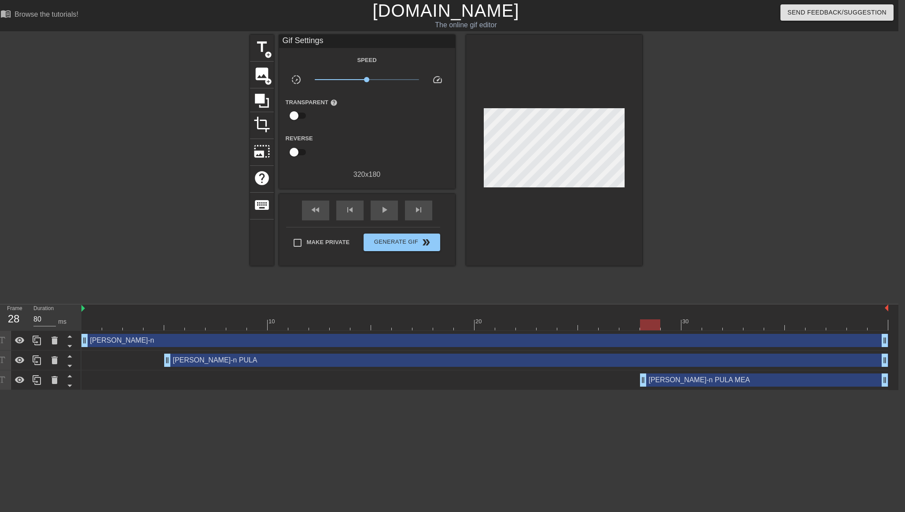
drag, startPoint x: 333, startPoint y: 378, endPoint x: 642, endPoint y: 389, distance: 309.6
click at [642, 389] on div "[PERSON_NAME]-n PULA MEA drag_handle drag_handle" at bounding box center [484, 381] width 807 height 20
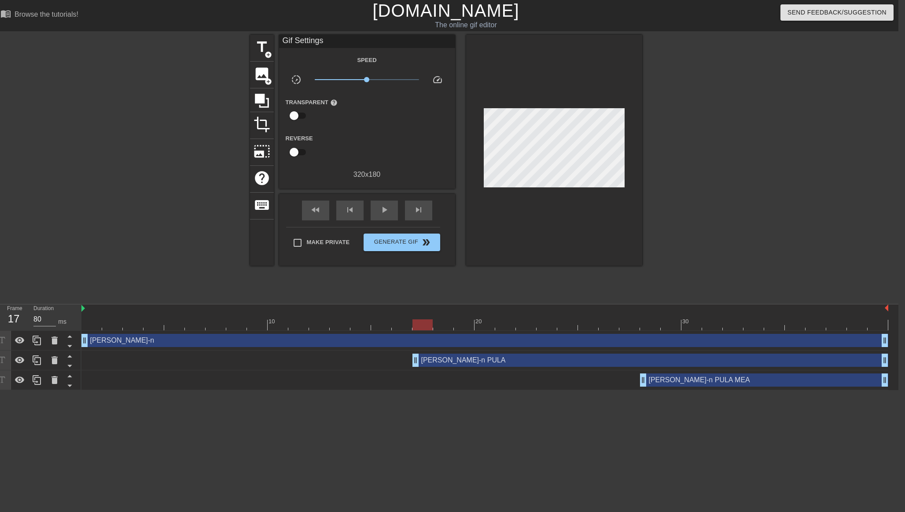
drag, startPoint x: 169, startPoint y: 360, endPoint x: 412, endPoint y: 366, distance: 242.2
click at [412, 366] on div "[PERSON_NAME]-n PULA drag_handle drag_handle" at bounding box center [484, 360] width 807 height 13
click at [295, 155] on input "checkbox" at bounding box center [294, 152] width 50 height 17
checkbox input "true"
drag, startPoint x: 416, startPoint y: 364, endPoint x: 366, endPoint y: 363, distance: 50.2
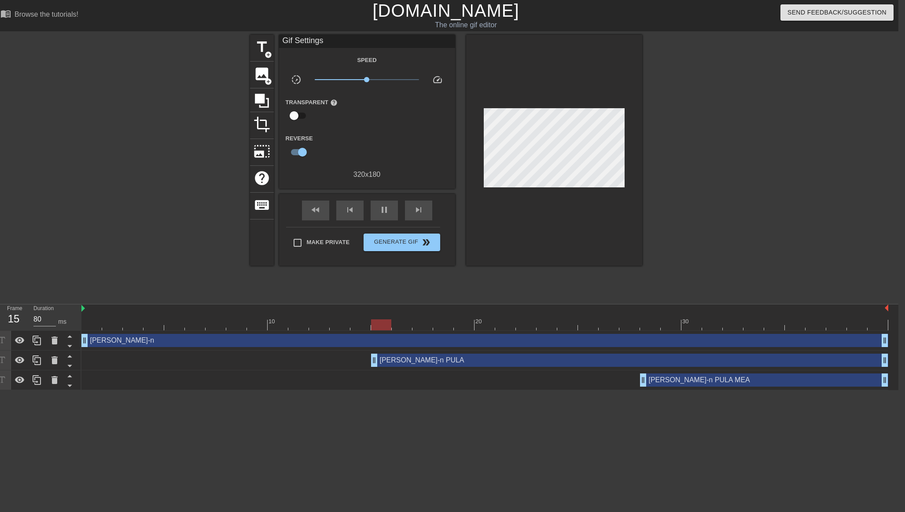
click at [366, 363] on div "[PERSON_NAME]-n PULA drag_handle drag_handle" at bounding box center [484, 360] width 807 height 13
drag, startPoint x: 375, startPoint y: 360, endPoint x: 362, endPoint y: 360, distance: 12.8
drag, startPoint x: 84, startPoint y: 340, endPoint x: 178, endPoint y: 339, distance: 94.2
click at [178, 339] on div "[PERSON_NAME]-n drag_handle drag_handle" at bounding box center [484, 340] width 807 height 13
drag, startPoint x: 185, startPoint y: 342, endPoint x: 153, endPoint y: 344, distance: 32.7
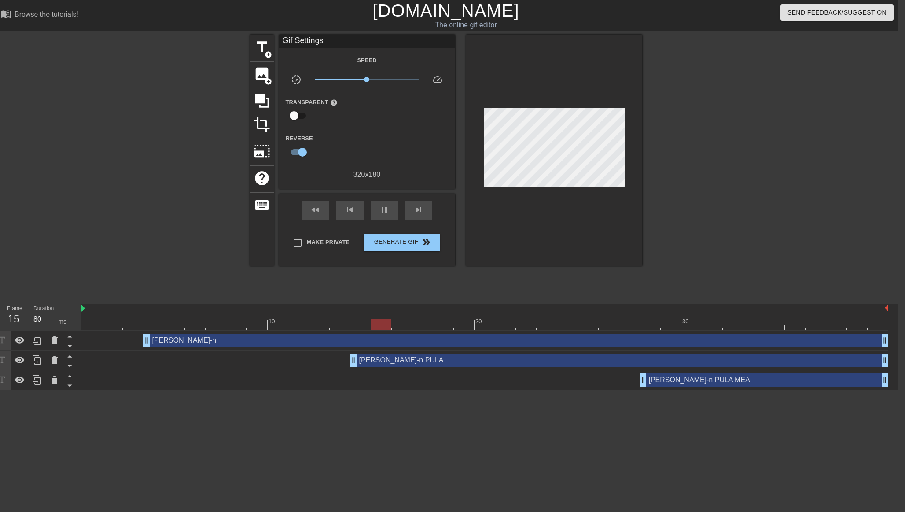
click at [191, 390] on html "menu_book Browse the tutorials! [DOMAIN_NAME] The online gif editor Send Feedba…" at bounding box center [445, 195] width 905 height 390
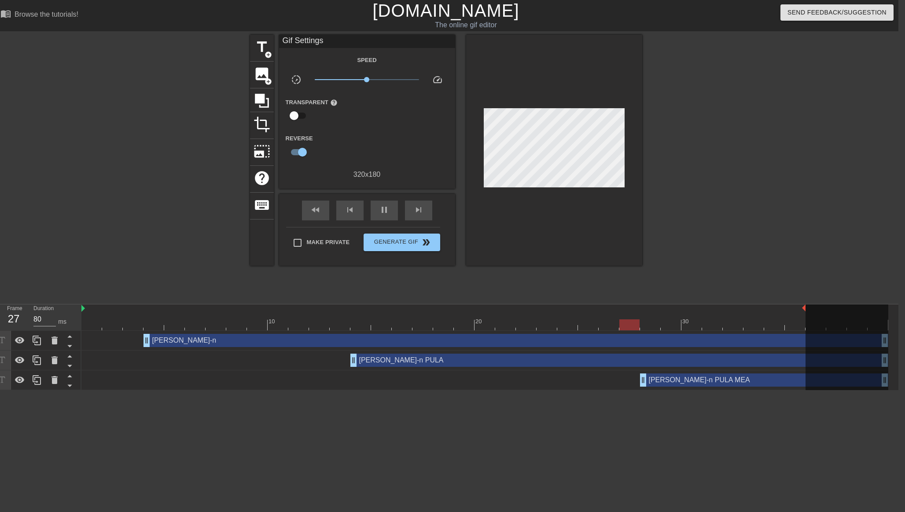
drag, startPoint x: 889, startPoint y: 309, endPoint x: 813, endPoint y: 311, distance: 76.6
click at [813, 311] on div "10 20 30" at bounding box center [484, 318] width 807 height 26
drag, startPoint x: 813, startPoint y: 311, endPoint x: 823, endPoint y: 309, distance: 10.3
click at [823, 309] on div at bounding box center [847, 348] width 83 height 87
drag, startPoint x: 806, startPoint y: 309, endPoint x: 820, endPoint y: 309, distance: 14.1
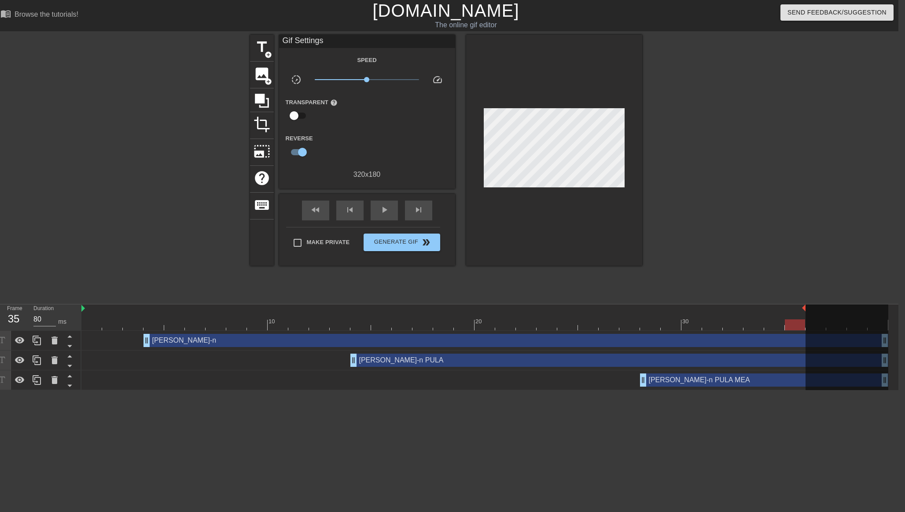
click at [820, 309] on div at bounding box center [847, 348] width 83 height 87
click at [806, 307] on div at bounding box center [847, 348] width 83 height 87
drag, startPoint x: 805, startPoint y: 308, endPoint x: 811, endPoint y: 307, distance: 6.2
click at [811, 307] on div "10 20 30" at bounding box center [484, 318] width 807 height 26
drag, startPoint x: 644, startPoint y: 384, endPoint x: 630, endPoint y: 384, distance: 14.1
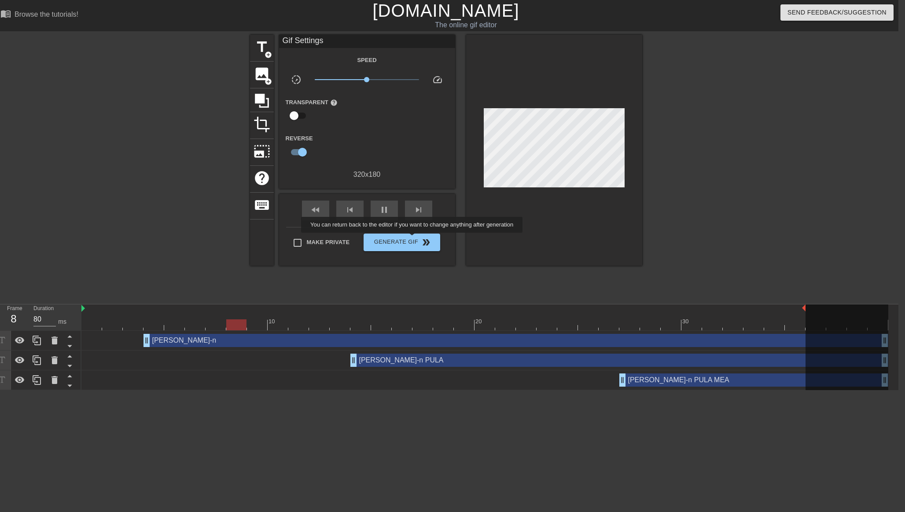
click at [419, 251] on div "Make Private Generate Gif double_arrow" at bounding box center [363, 244] width 154 height 35
click at [419, 245] on span "Generate Gif double_arrow" at bounding box center [401, 242] width 69 height 11
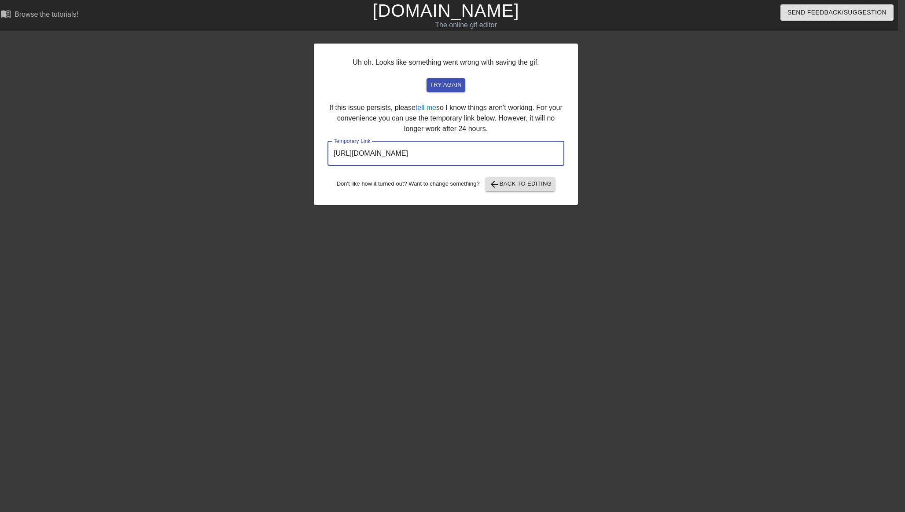
click at [502, 160] on input "[URL][DOMAIN_NAME]" at bounding box center [445, 153] width 237 height 25
